Goal: Find specific page/section: Find specific page/section

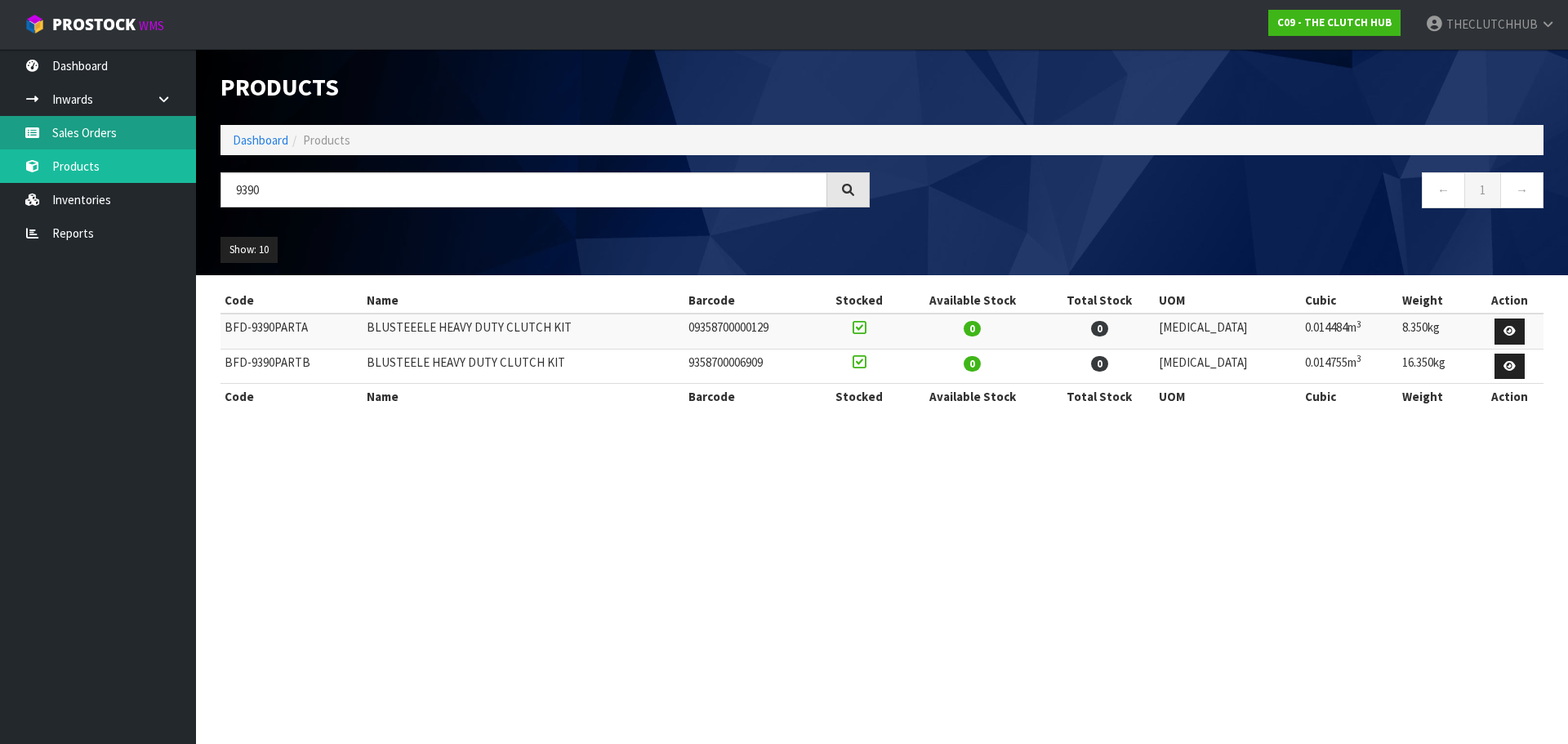
click at [113, 139] on link "Sales Orders" at bounding box center [98, 132] width 196 height 33
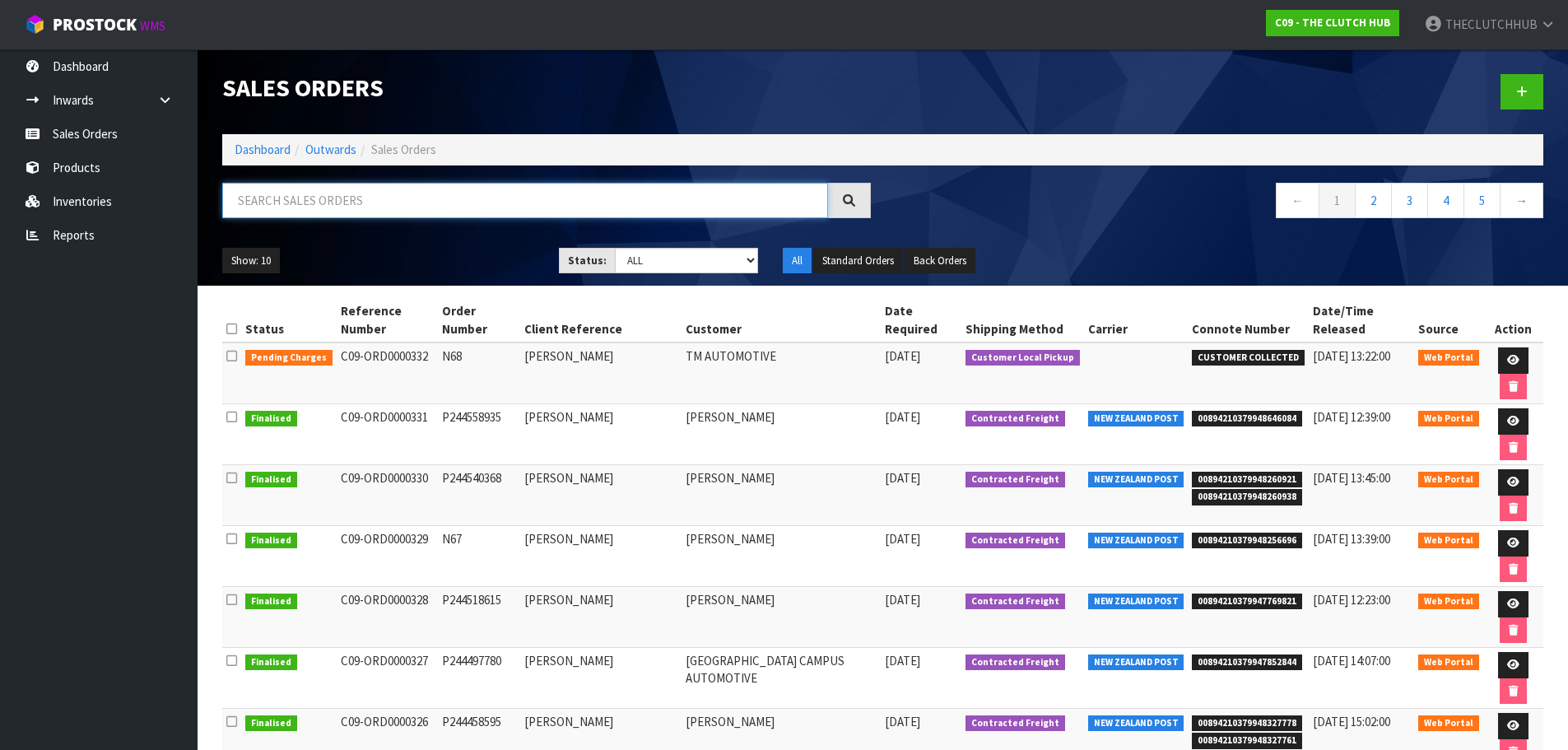
click at [372, 215] on input "text" at bounding box center [524, 200] width 606 height 35
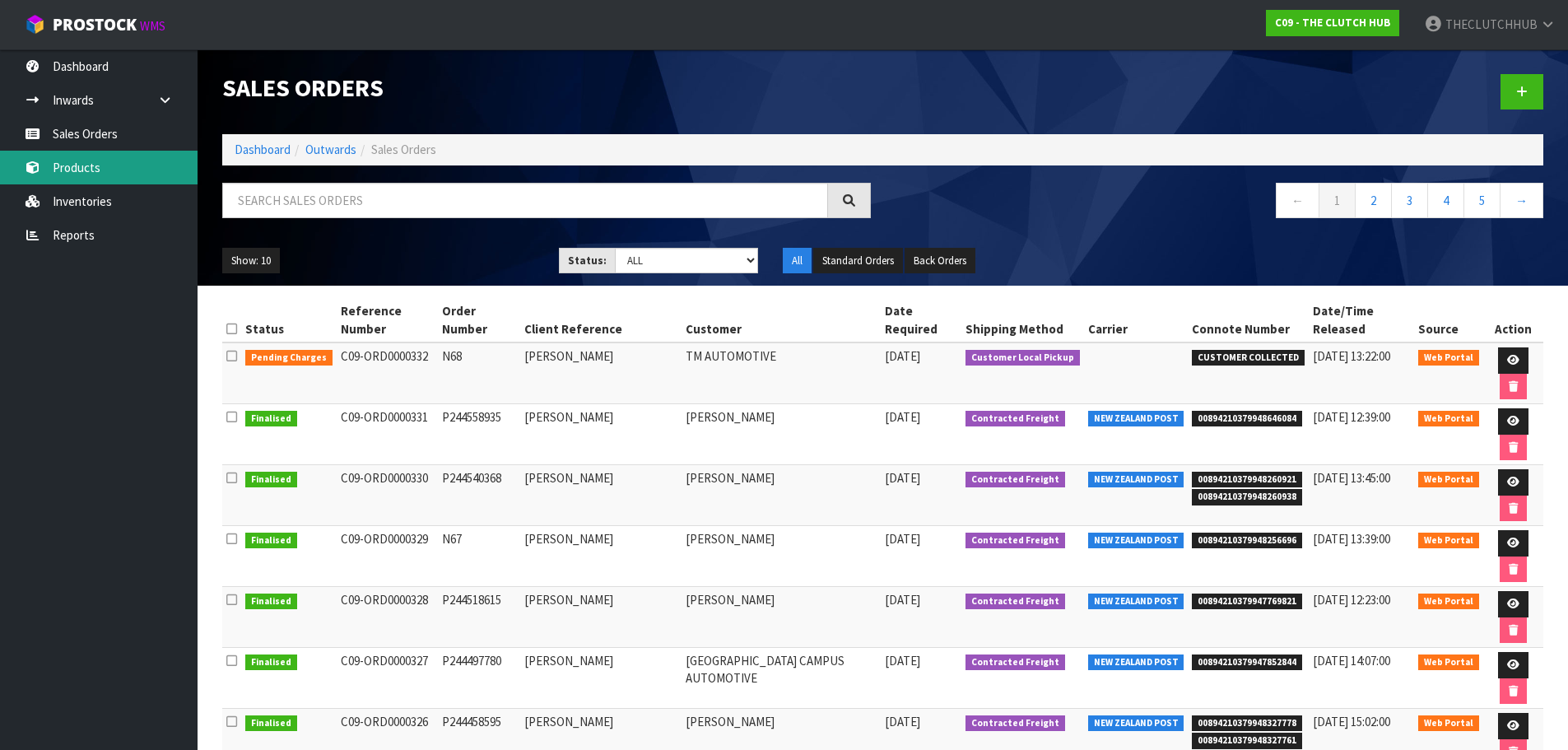
click at [88, 166] on link "Products" at bounding box center [98, 167] width 198 height 34
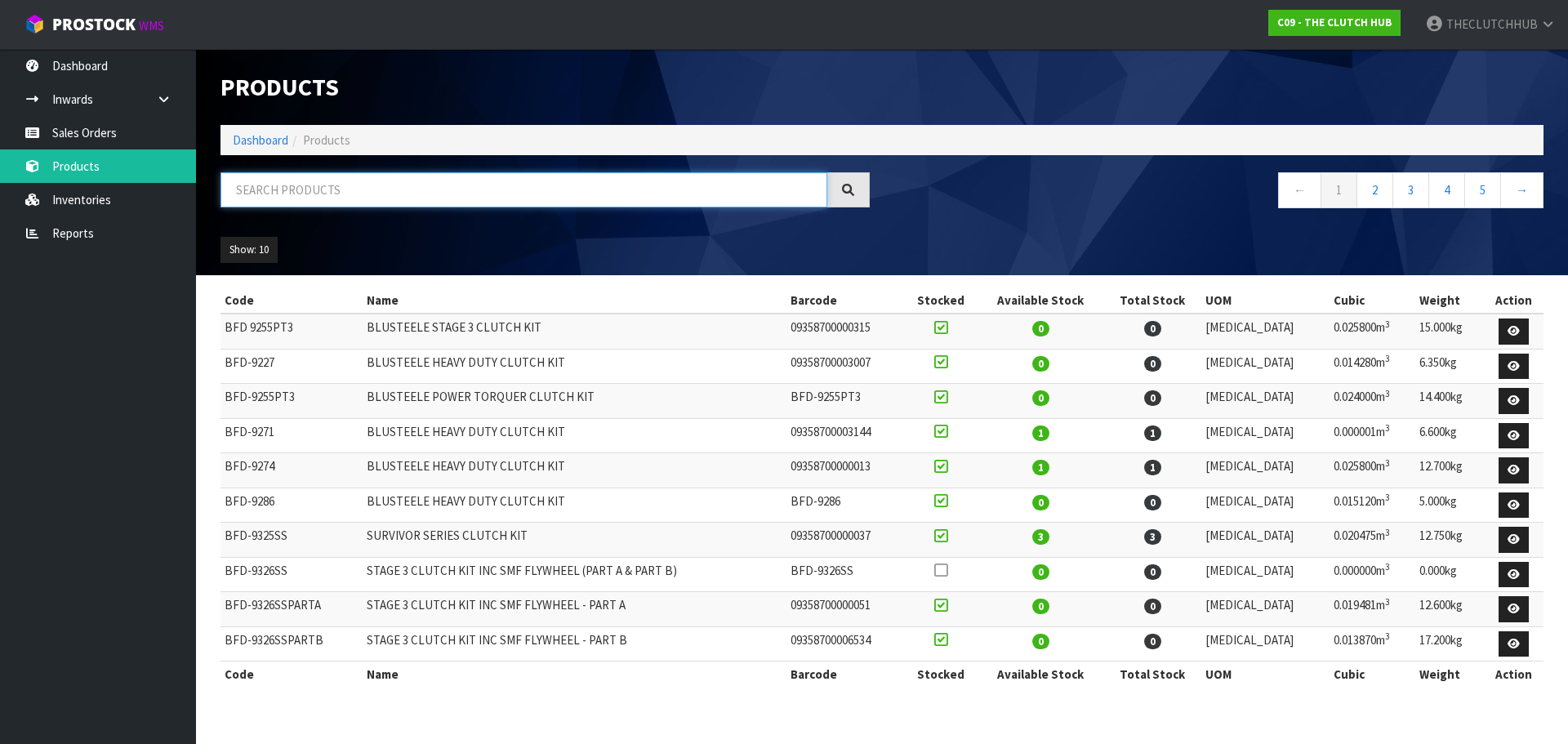
click at [299, 196] on input "text" at bounding box center [524, 189] width 607 height 35
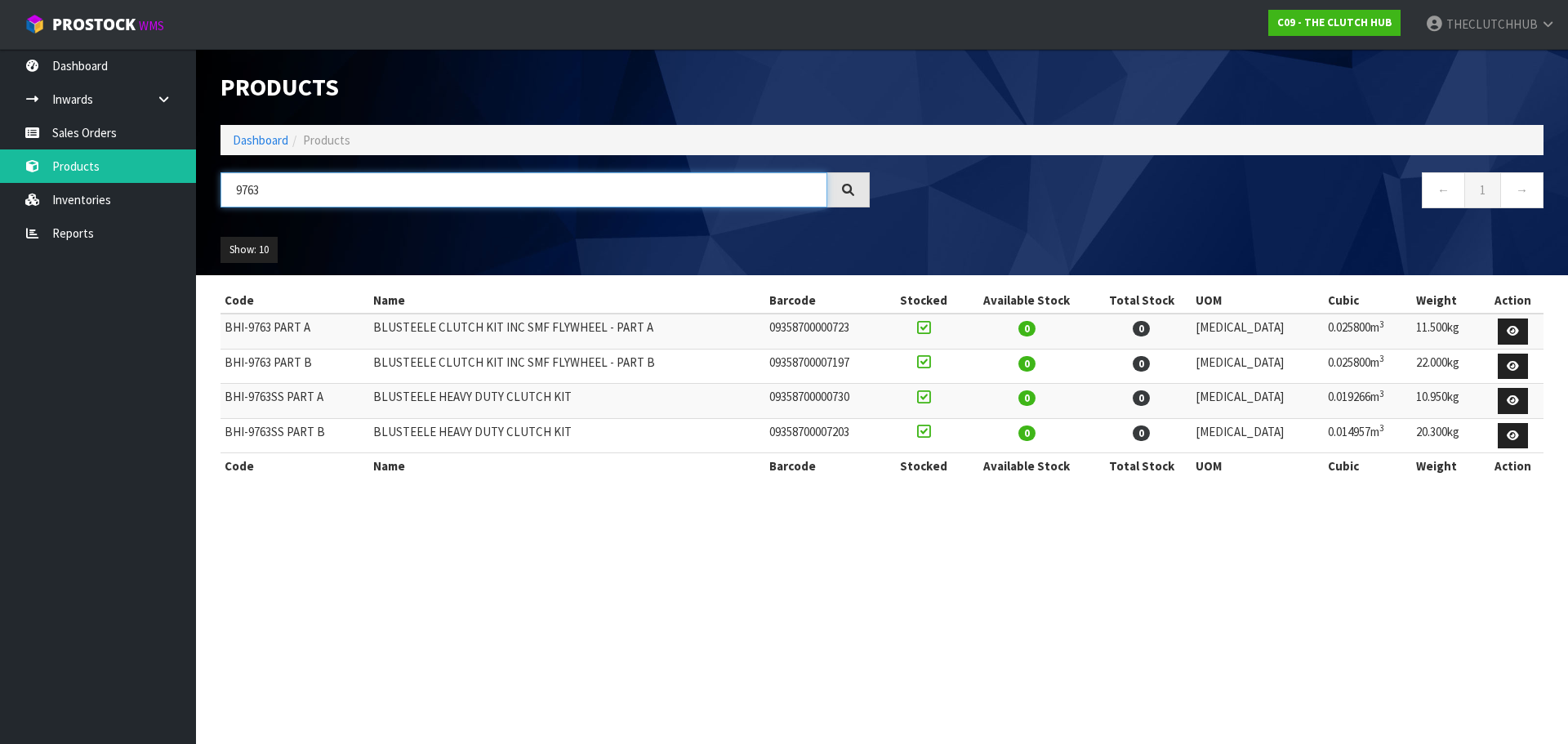
drag, startPoint x: 392, startPoint y: 199, endPoint x: 229, endPoint y: 190, distance: 163.2
click at [229, 190] on input "9763" at bounding box center [524, 189] width 607 height 35
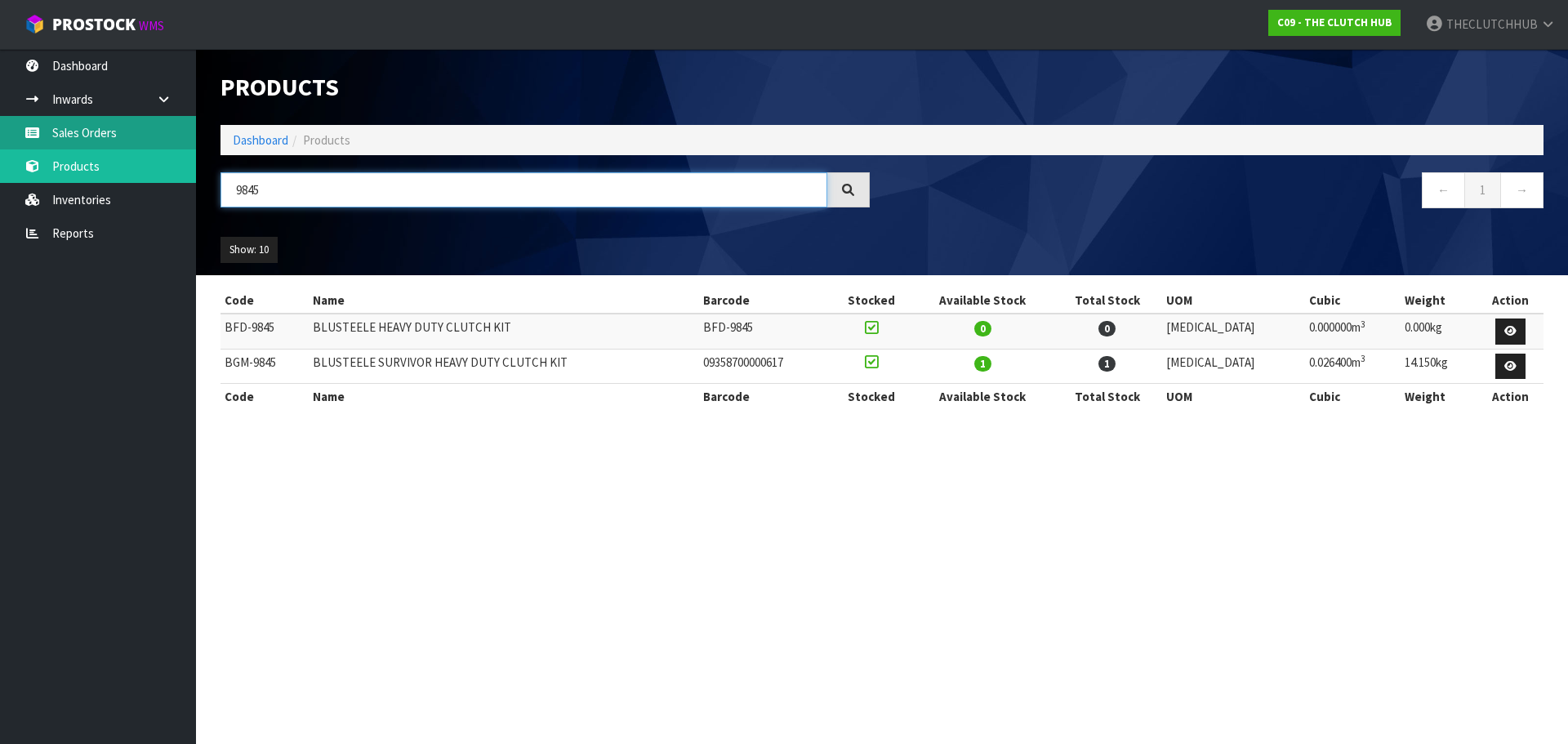
type input "9845"
click at [61, 124] on link "Sales Orders" at bounding box center [98, 132] width 196 height 33
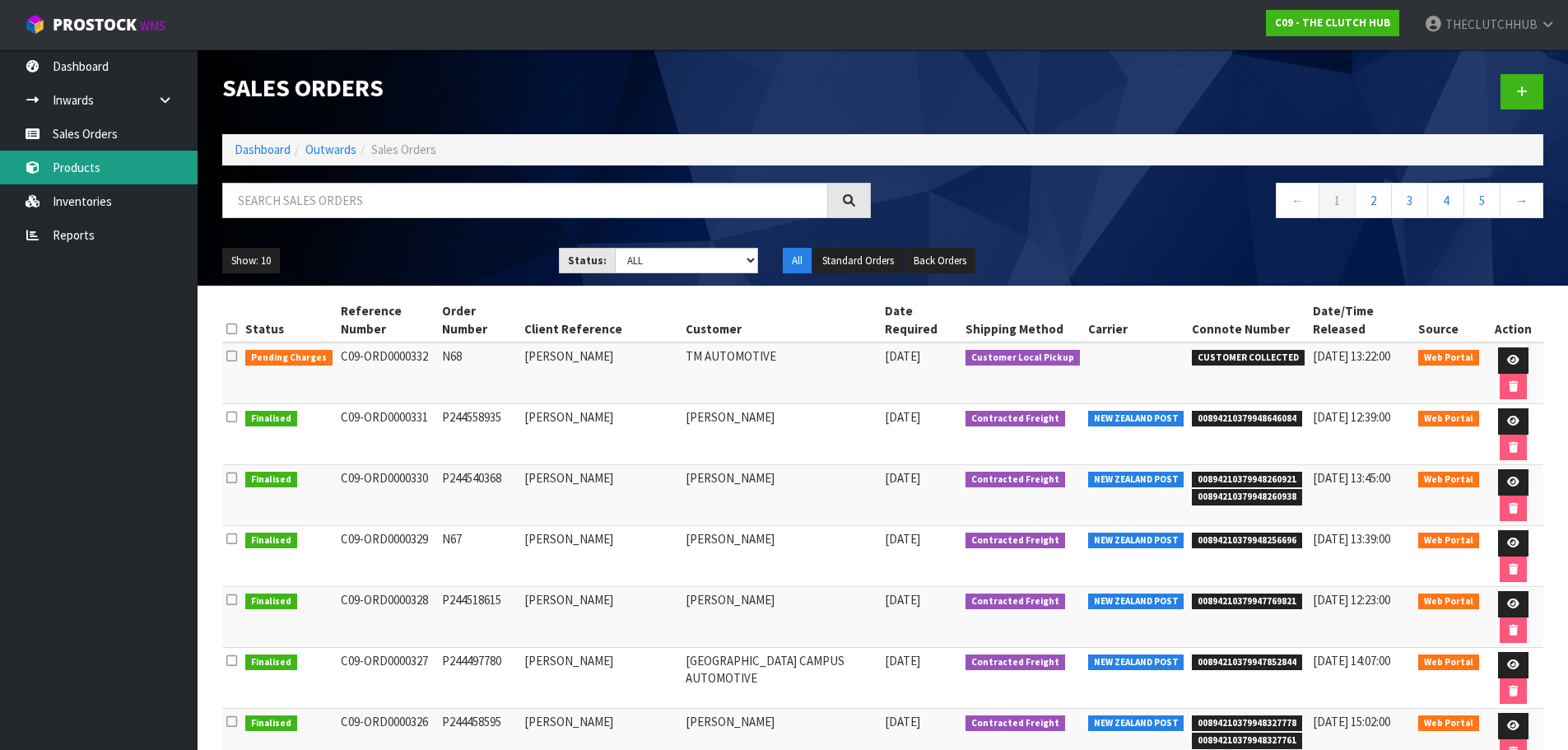
click at [70, 164] on link "Products" at bounding box center [98, 167] width 198 height 34
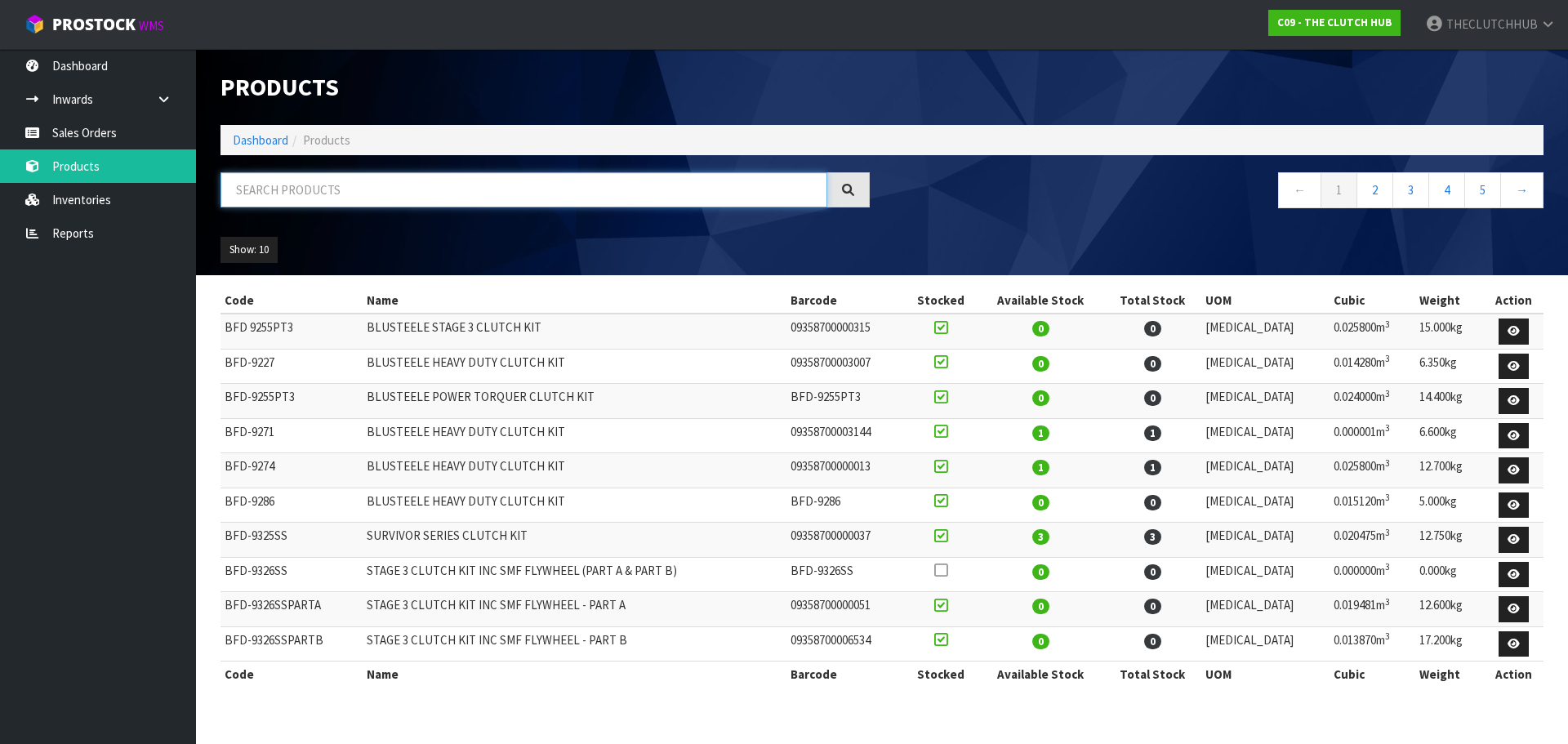
click at [272, 180] on input "text" at bounding box center [524, 189] width 607 height 35
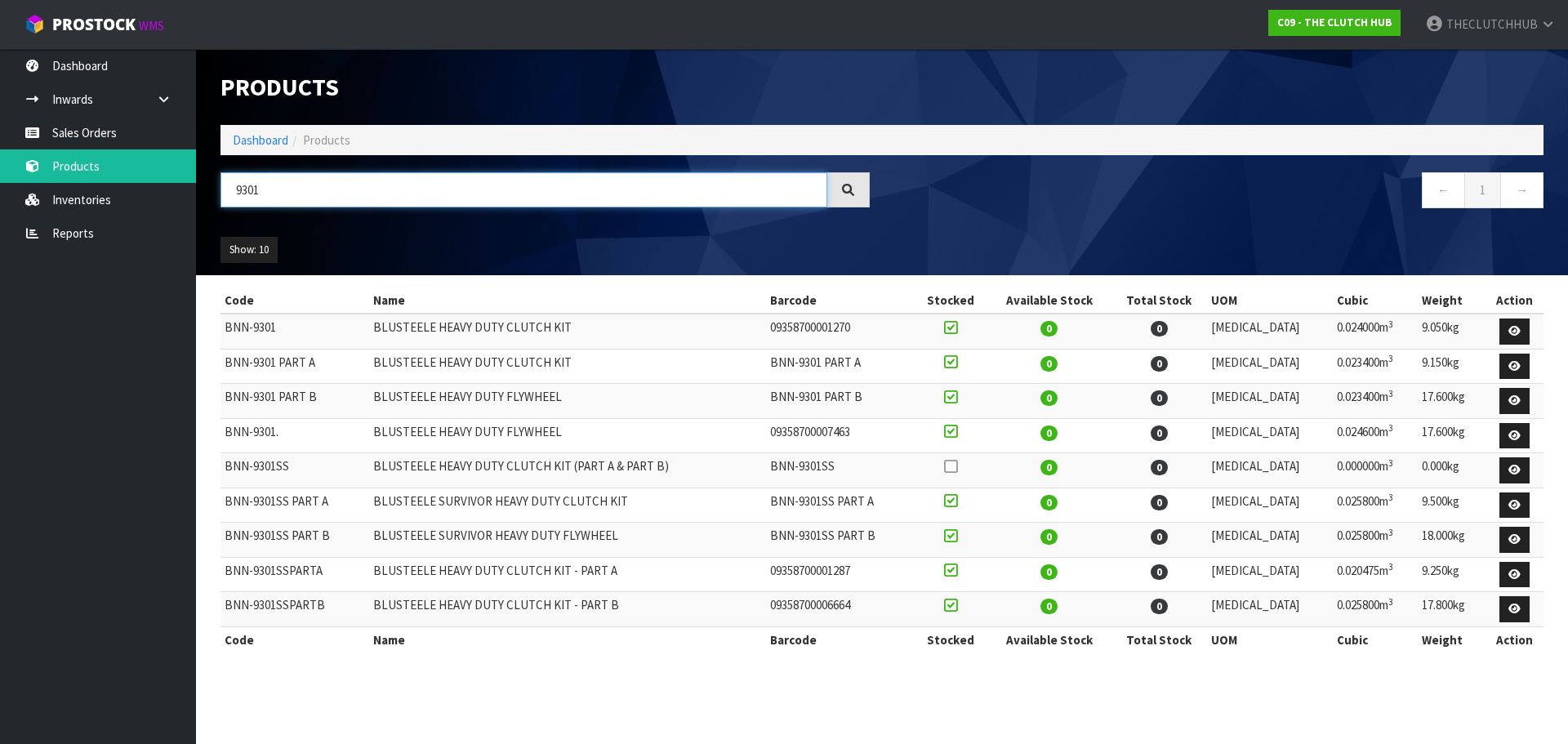
click at [320, 182] on input "9301" at bounding box center [524, 189] width 607 height 35
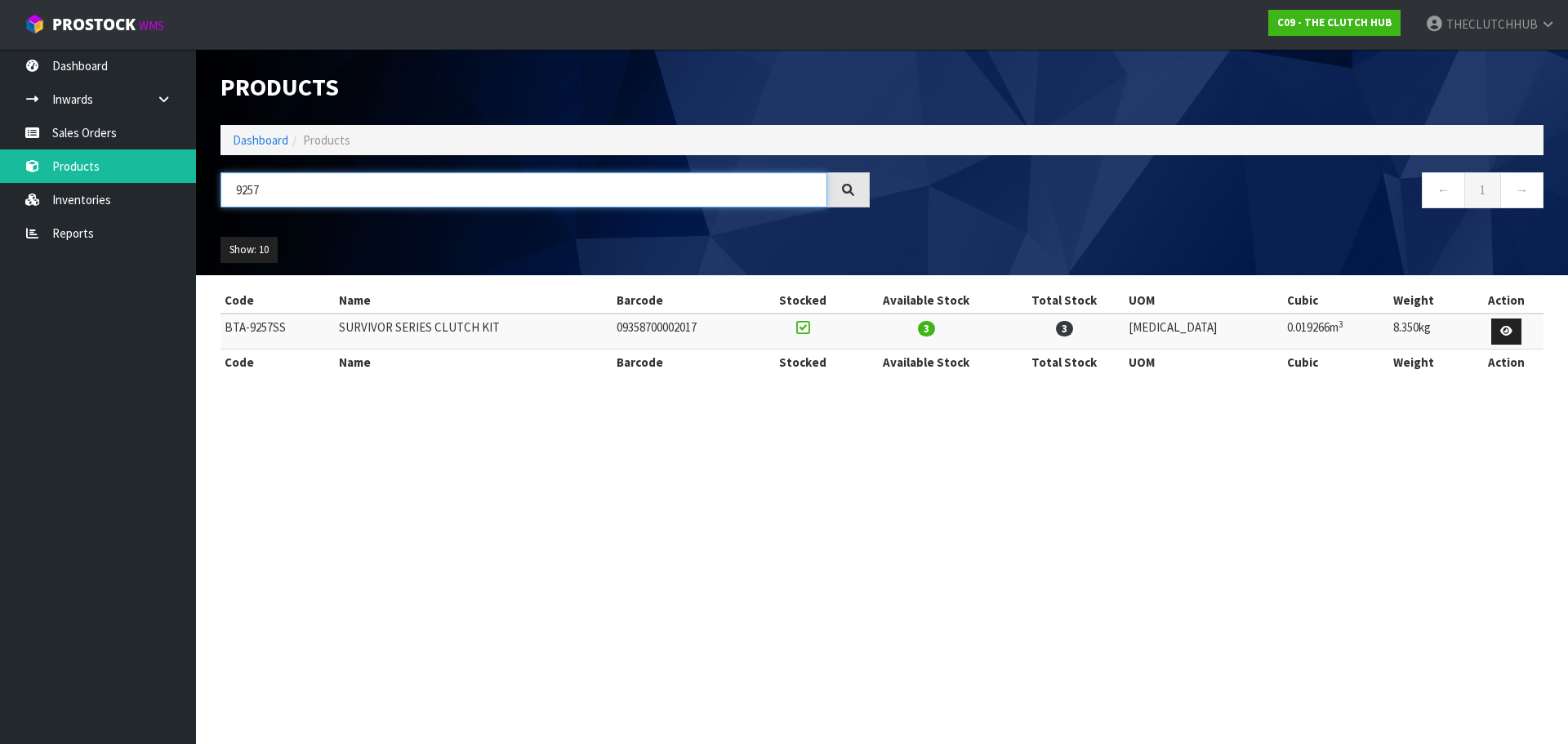
drag, startPoint x: 269, startPoint y: 180, endPoint x: 246, endPoint y: 189, distance: 24.7
click at [246, 189] on input "9257" at bounding box center [524, 189] width 607 height 35
type input "9276"
